Goal: Task Accomplishment & Management: Use online tool/utility

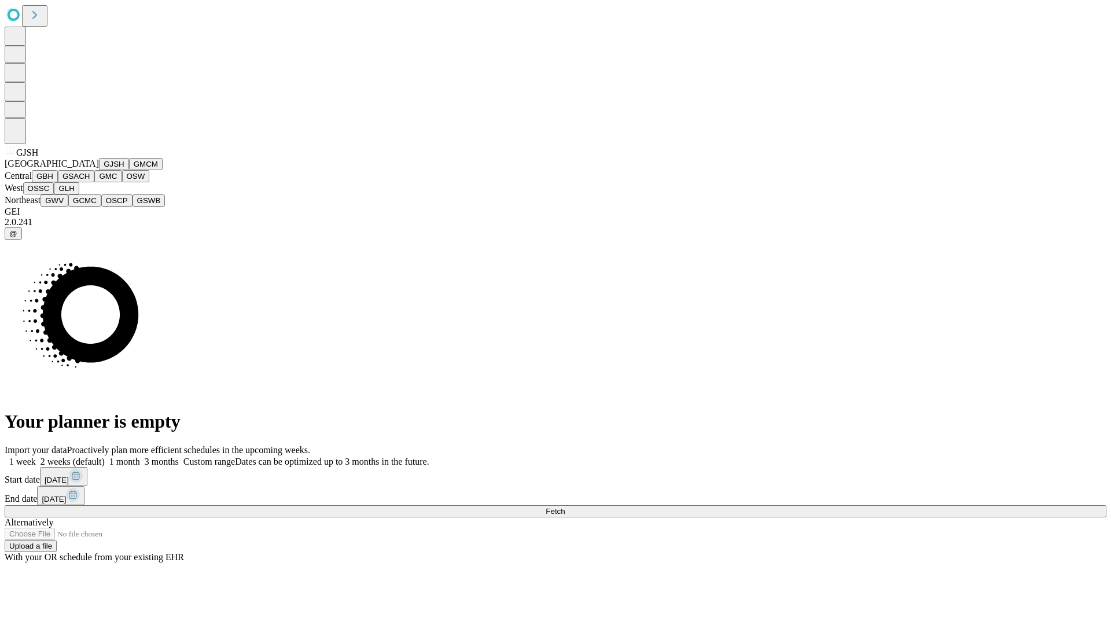
click at [99, 170] on button "GJSH" at bounding box center [114, 164] width 30 height 12
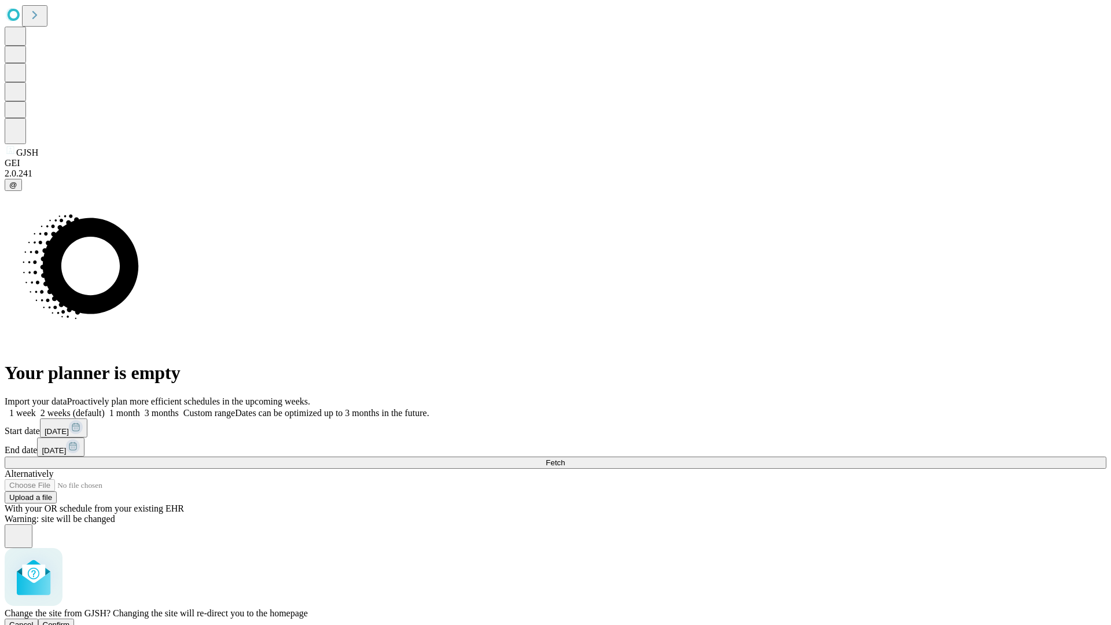
click at [70, 620] on span "Confirm" at bounding box center [56, 624] width 27 height 9
click at [105, 408] on label "2 weeks (default)" at bounding box center [70, 413] width 69 height 10
click at [565, 458] on span "Fetch" at bounding box center [554, 462] width 19 height 9
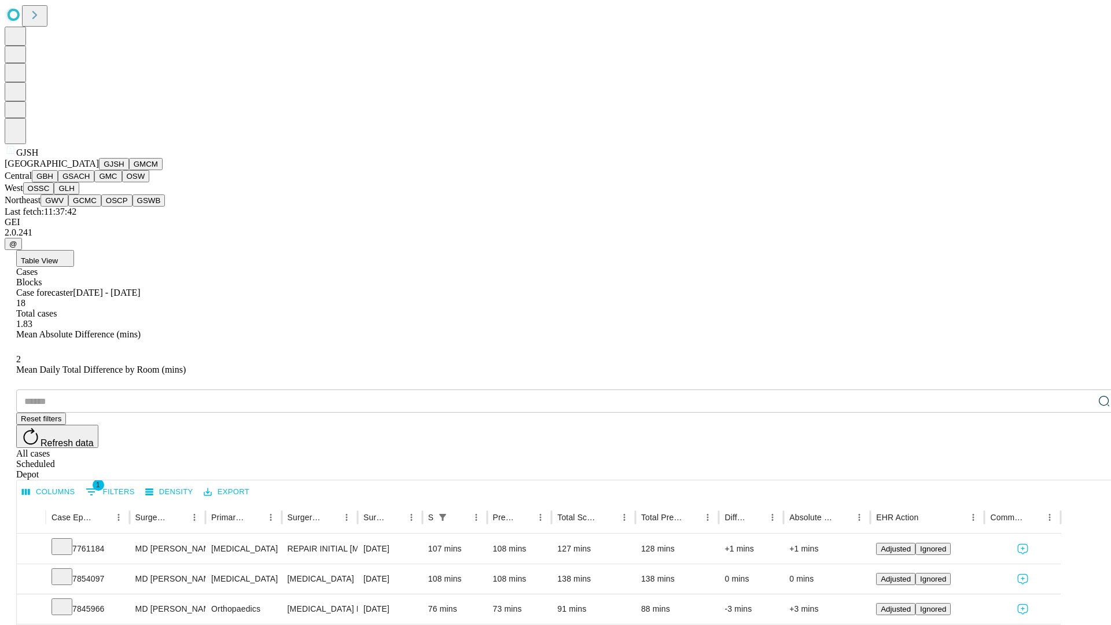
click at [129, 170] on button "GMCM" at bounding box center [146, 164] width 34 height 12
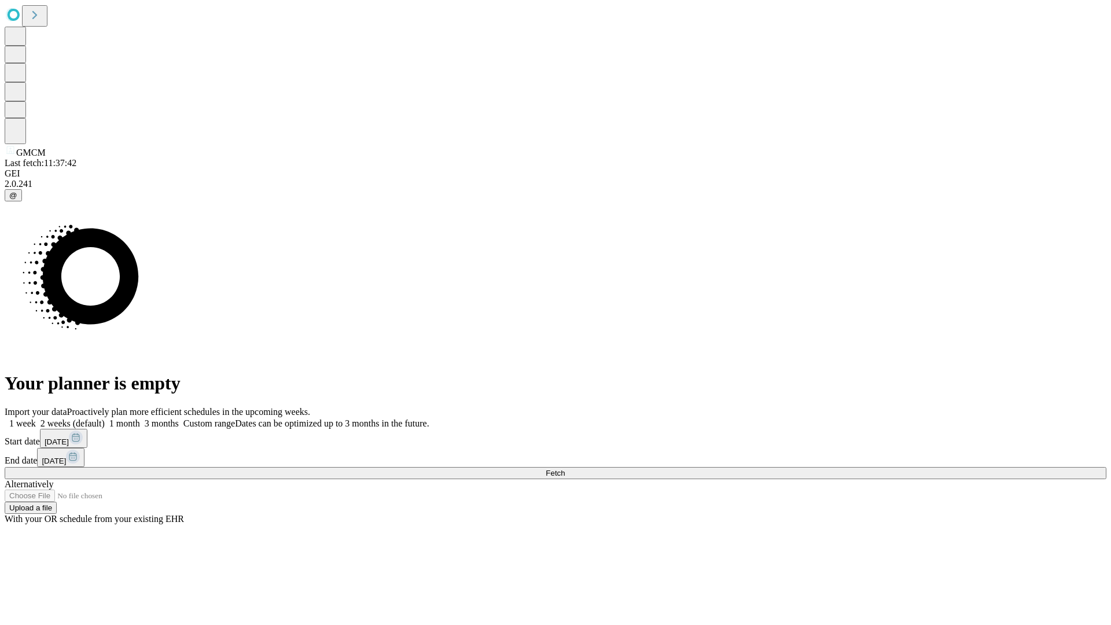
click at [105, 418] on label "2 weeks (default)" at bounding box center [70, 423] width 69 height 10
click at [565, 469] on span "Fetch" at bounding box center [554, 473] width 19 height 9
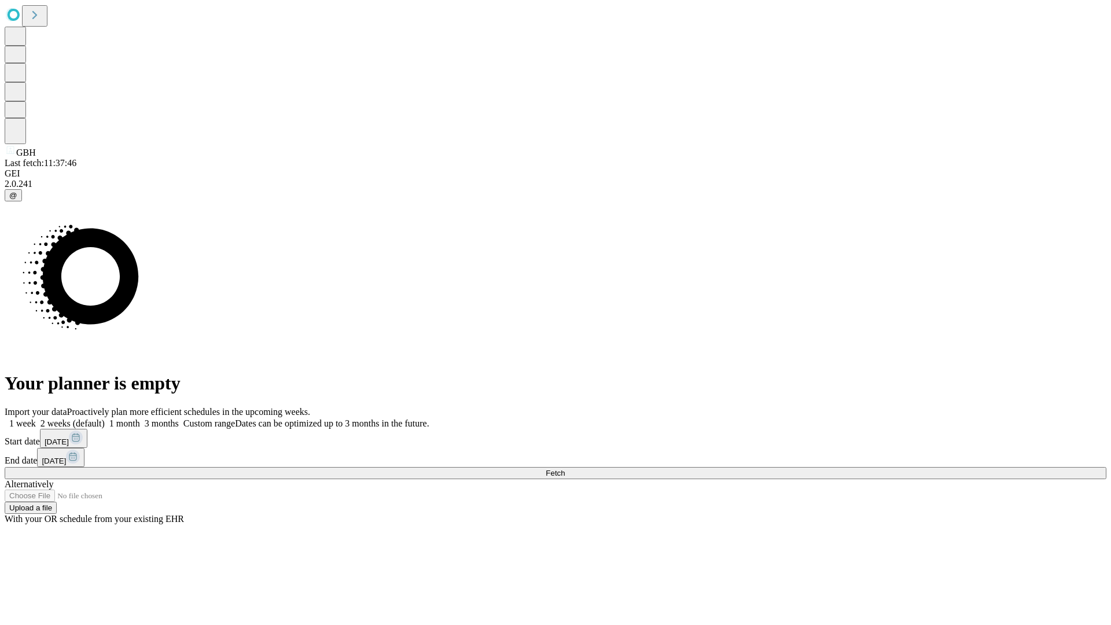
click at [105, 418] on label "2 weeks (default)" at bounding box center [70, 423] width 69 height 10
click at [565, 469] on span "Fetch" at bounding box center [554, 473] width 19 height 9
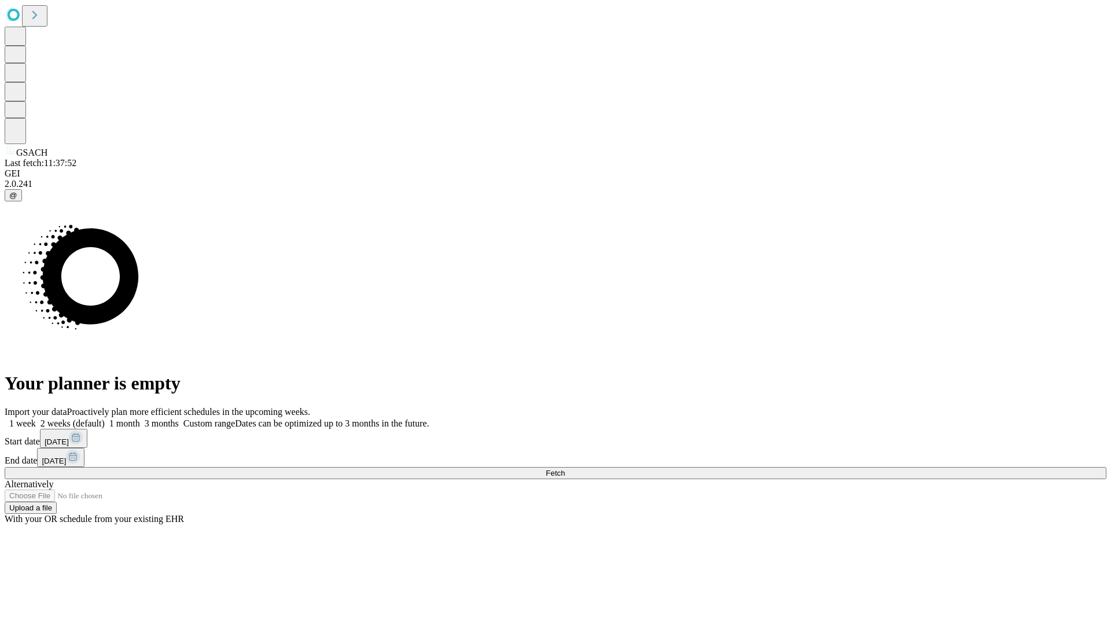
click at [105, 418] on label "2 weeks (default)" at bounding box center [70, 423] width 69 height 10
click at [565, 469] on span "Fetch" at bounding box center [554, 473] width 19 height 9
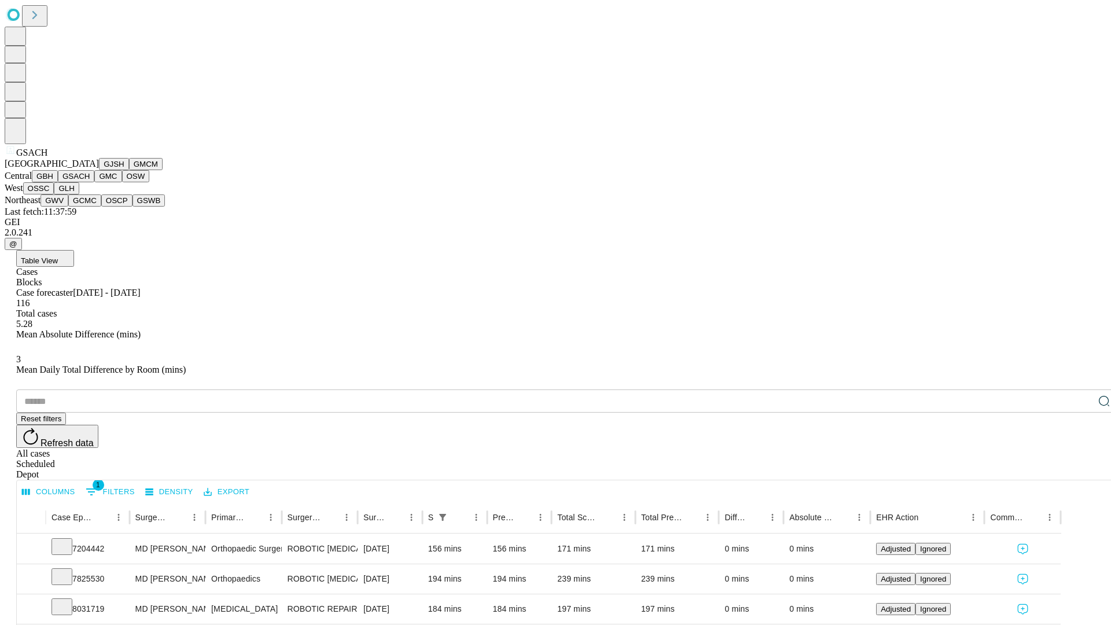
click at [94, 182] on button "GMC" at bounding box center [107, 176] width 27 height 12
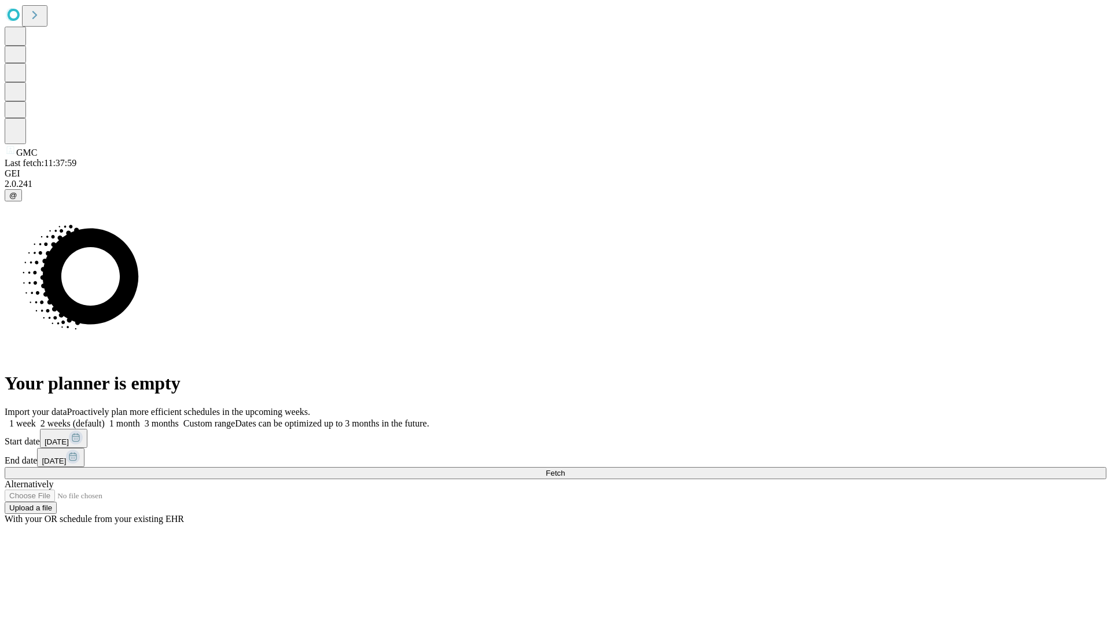
click at [105, 418] on label "2 weeks (default)" at bounding box center [70, 423] width 69 height 10
click at [565, 469] on span "Fetch" at bounding box center [554, 473] width 19 height 9
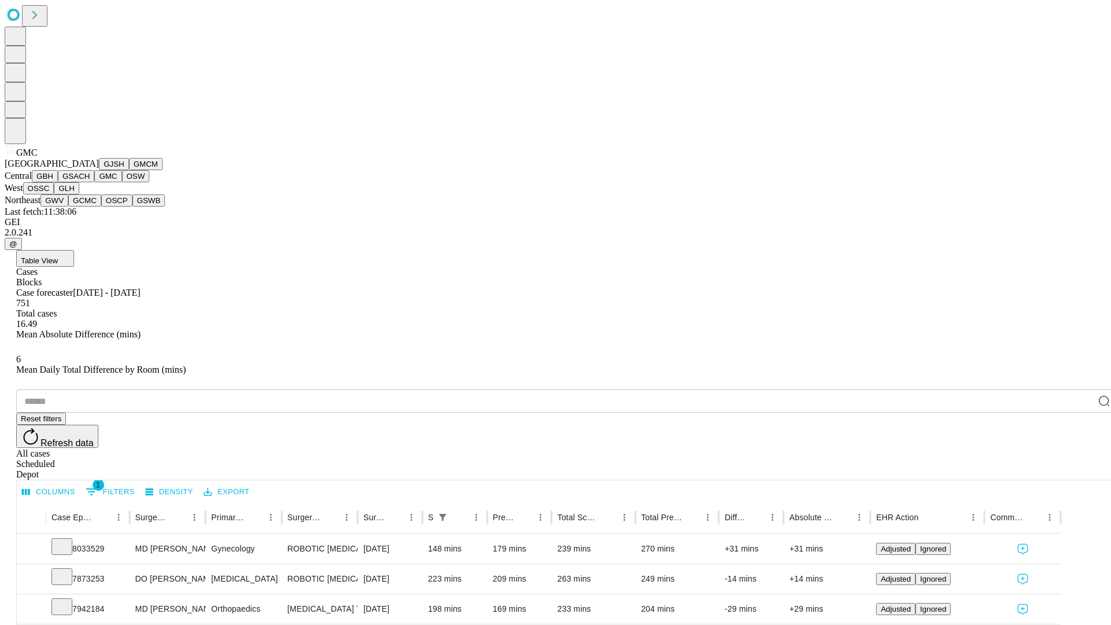
click at [122, 182] on button "OSW" at bounding box center [136, 176] width 28 height 12
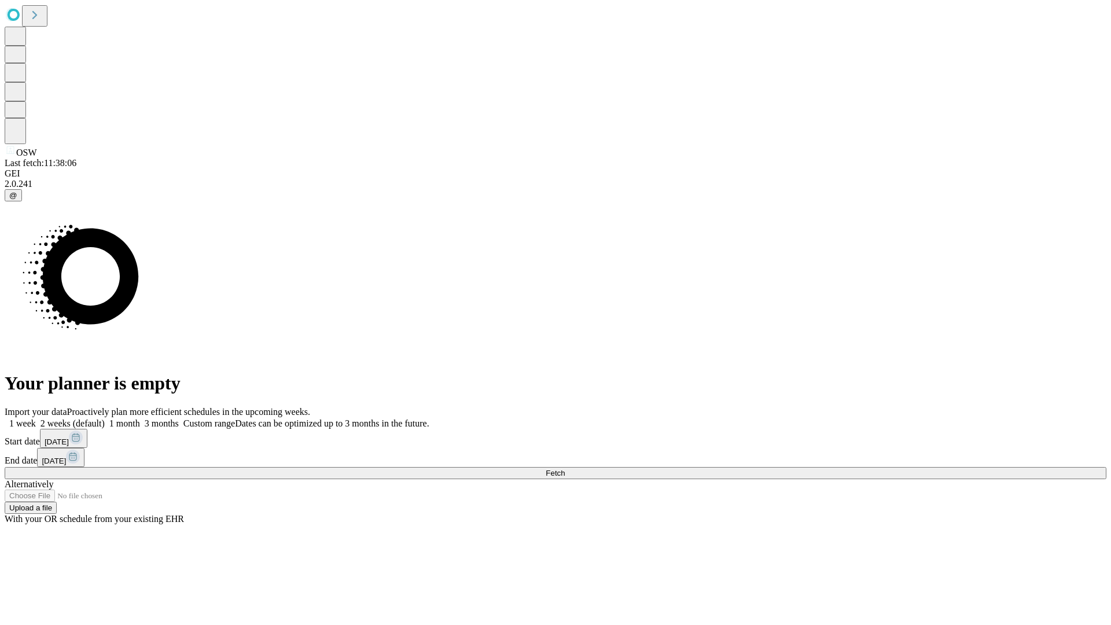
click at [565, 469] on span "Fetch" at bounding box center [554, 473] width 19 height 9
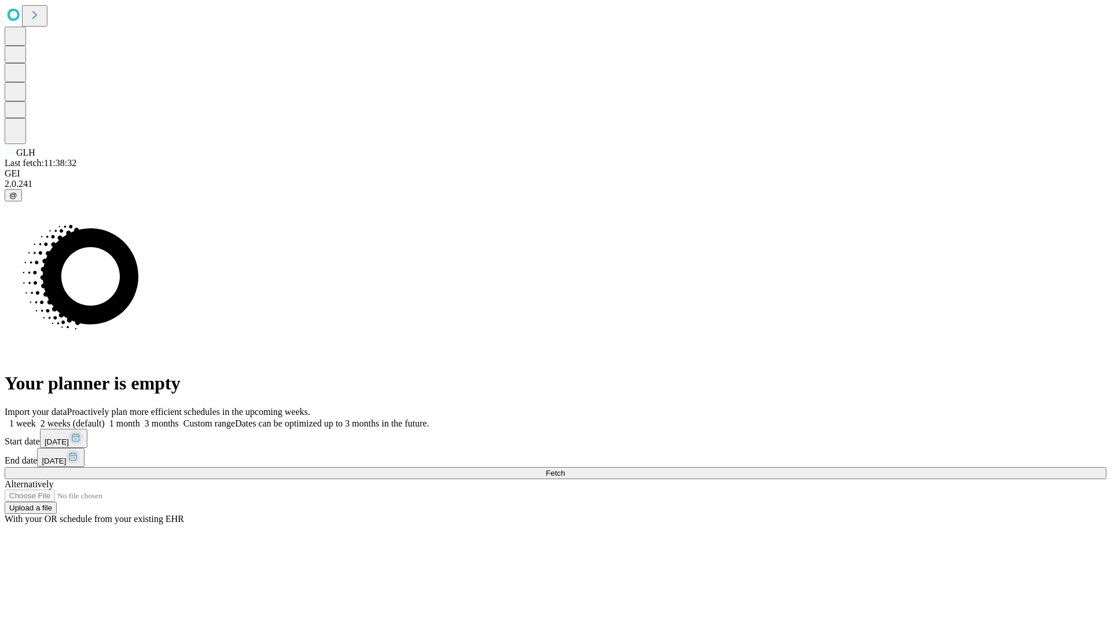
click at [105, 418] on label "2 weeks (default)" at bounding box center [70, 423] width 69 height 10
click at [565, 469] on span "Fetch" at bounding box center [554, 473] width 19 height 9
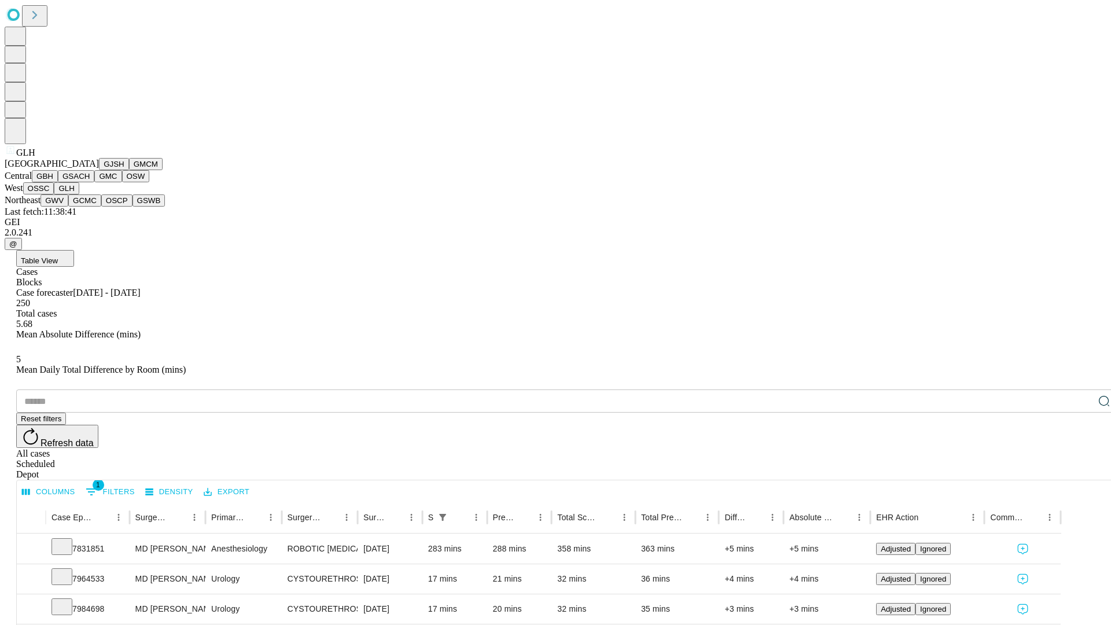
click at [68, 206] on button "GWV" at bounding box center [54, 200] width 28 height 12
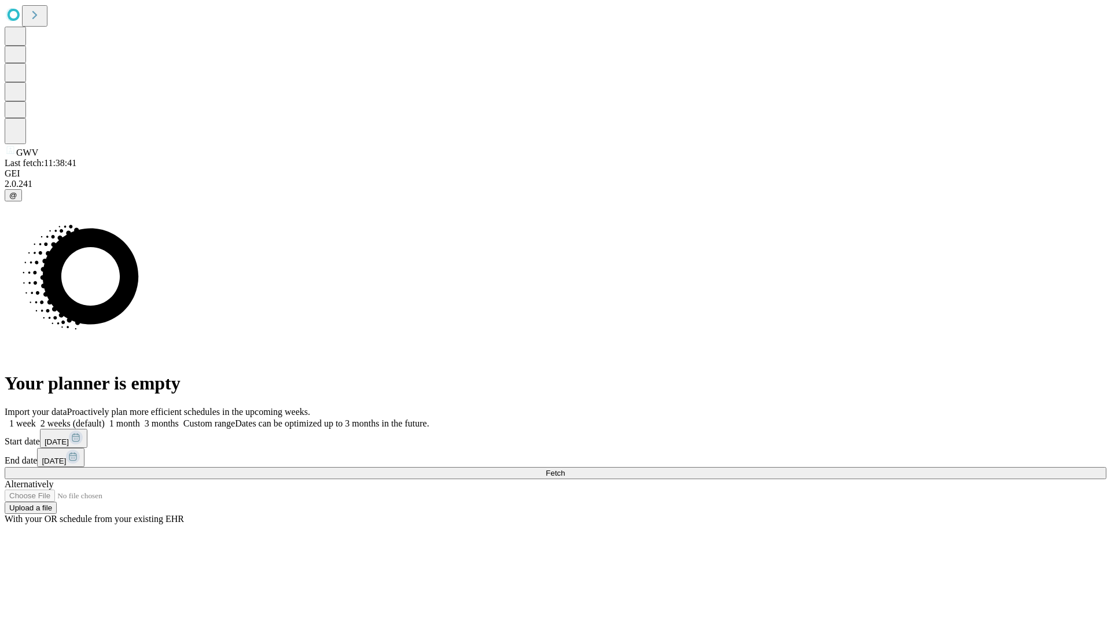
click at [105, 418] on label "2 weeks (default)" at bounding box center [70, 423] width 69 height 10
click at [565, 469] on span "Fetch" at bounding box center [554, 473] width 19 height 9
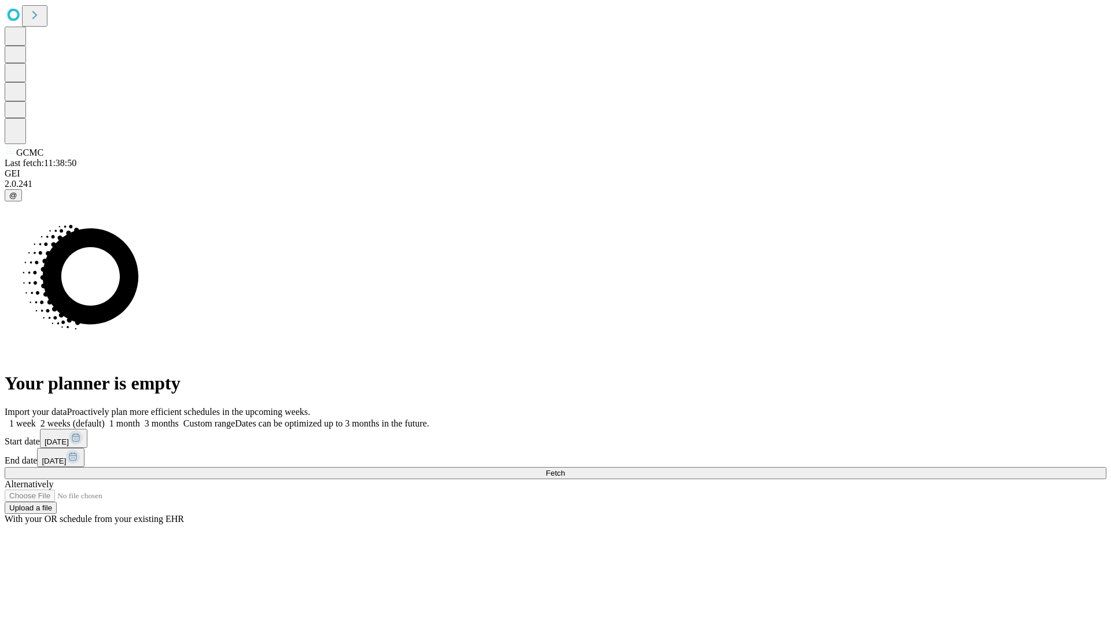
click at [105, 418] on label "2 weeks (default)" at bounding box center [70, 423] width 69 height 10
click at [565, 469] on span "Fetch" at bounding box center [554, 473] width 19 height 9
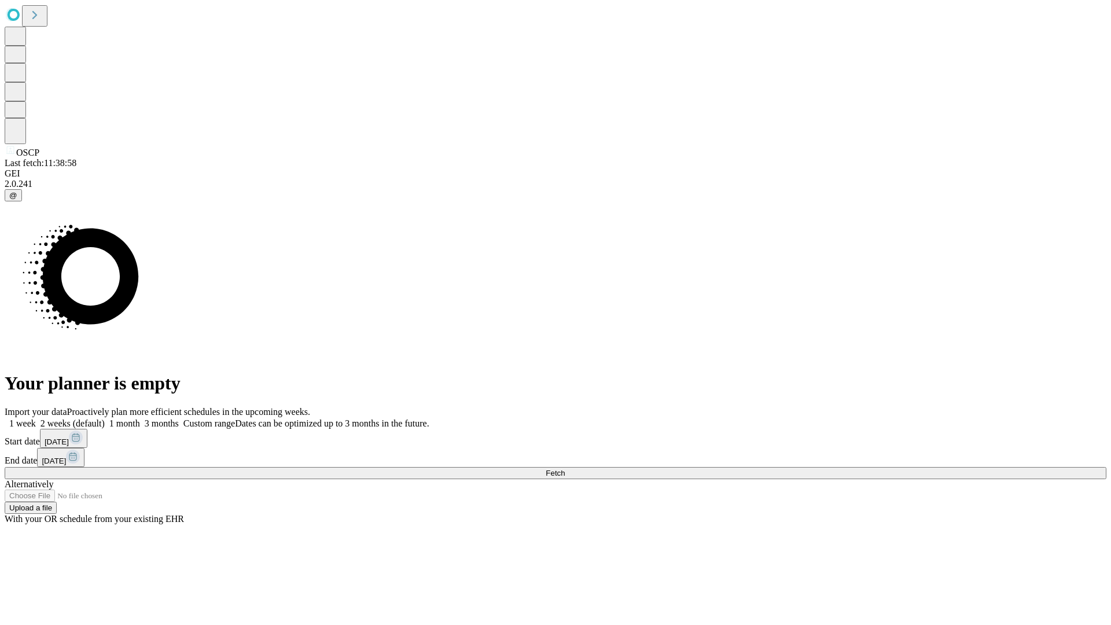
click at [105, 418] on label "2 weeks (default)" at bounding box center [70, 423] width 69 height 10
click at [565, 469] on span "Fetch" at bounding box center [554, 473] width 19 height 9
